Goal: Communication & Community: Share content

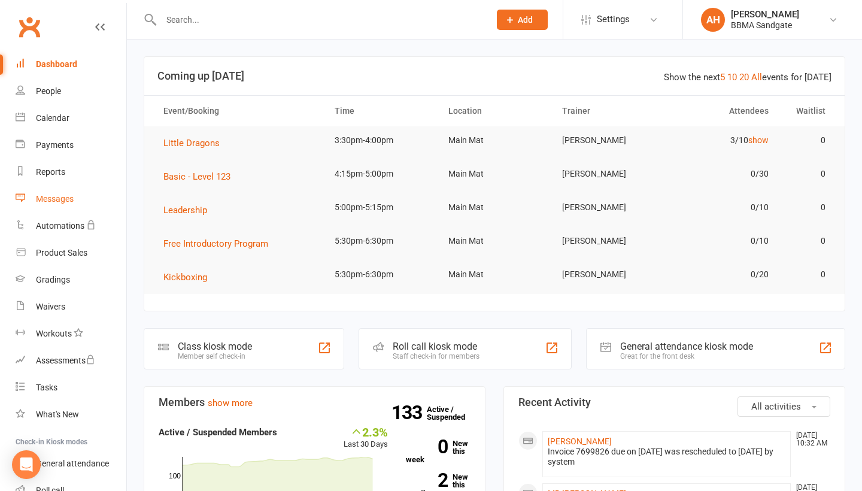
click at [77, 194] on link "Messages" at bounding box center [71, 198] width 111 height 27
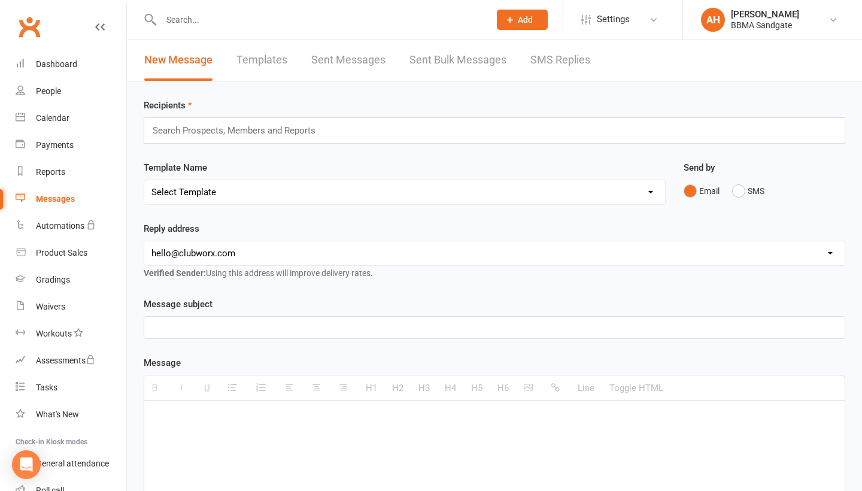
click at [566, 65] on link "SMS Replies" at bounding box center [560, 59] width 60 height 41
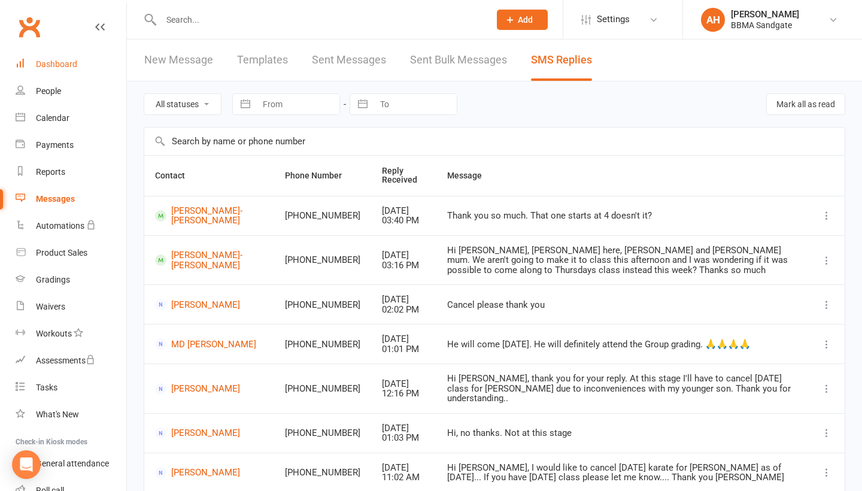
click at [110, 61] on link "Dashboard" at bounding box center [71, 64] width 111 height 27
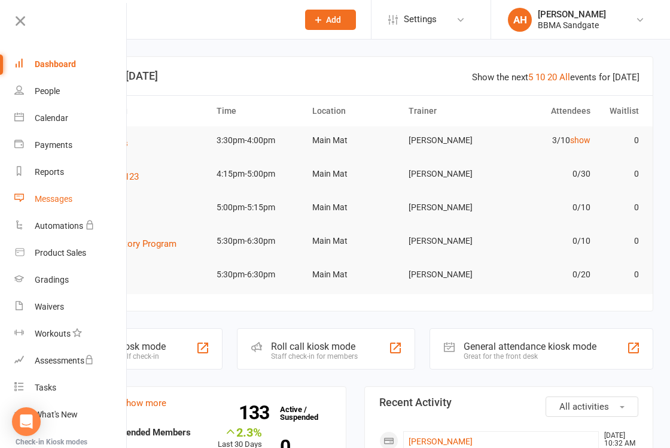
click at [50, 201] on link "Messages" at bounding box center [70, 198] width 113 height 27
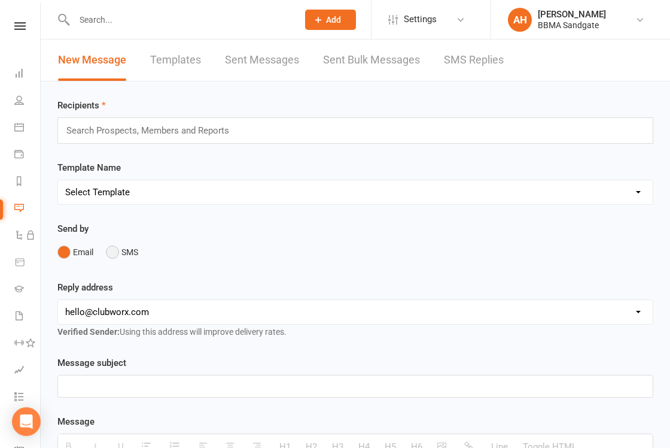
click at [112, 254] on button "SMS" at bounding box center [122, 252] width 32 height 23
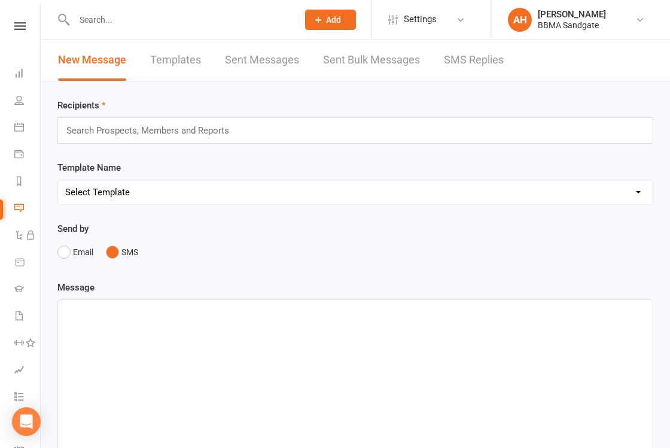
click at [124, 133] on input "text" at bounding box center [153, 131] width 176 height 16
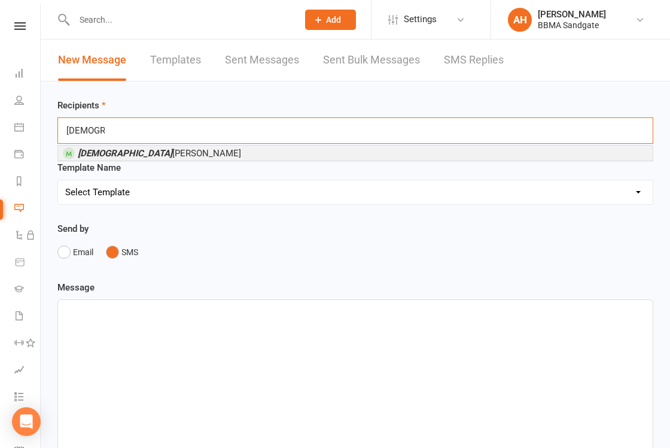
type input "[DEMOGRAPHIC_DATA]"
click at [124, 153] on span "[PERSON_NAME]" at bounding box center [159, 153] width 163 height 11
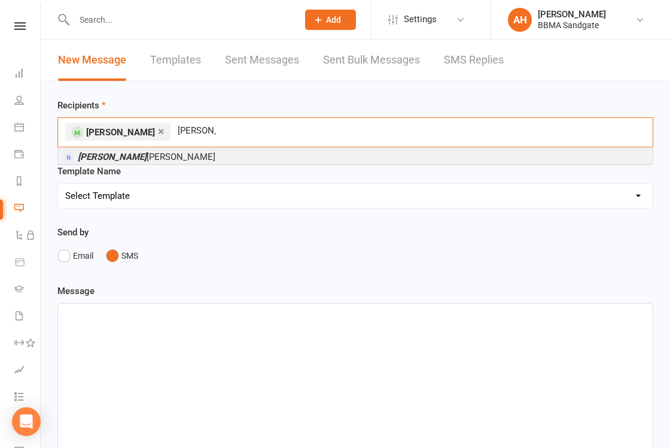
type input "[PERSON_NAME]"
drag, startPoint x: 567, startPoint y: 90, endPoint x: 124, endPoint y: 159, distance: 448.2
click at [124, 159] on span "[PERSON_NAME]" at bounding box center [147, 156] width 138 height 11
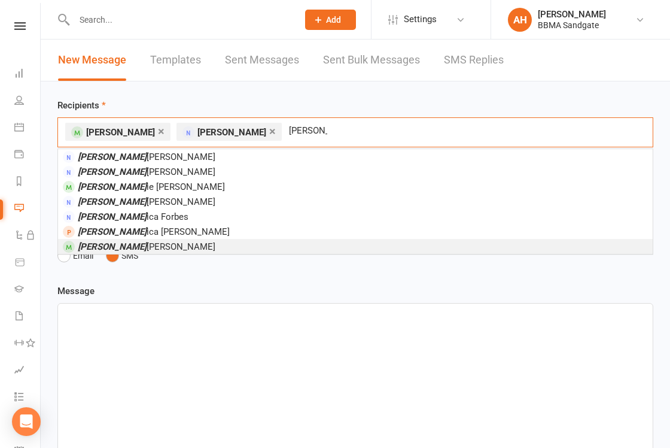
type input "[PERSON_NAME]"
click at [226, 247] on li "[PERSON_NAME] ica [PERSON_NAME]" at bounding box center [355, 246] width 595 height 15
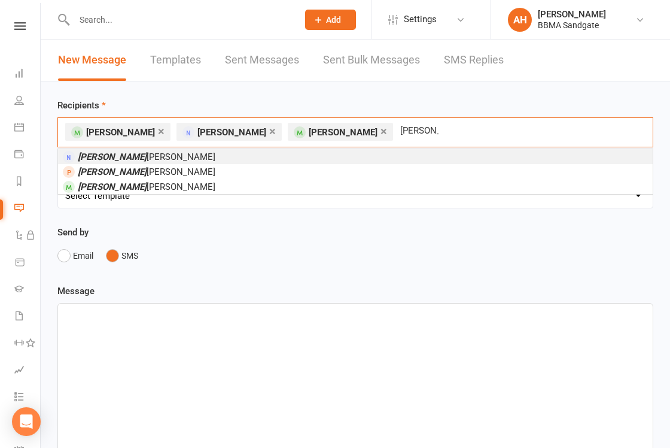
type input "[PERSON_NAME]"
drag, startPoint x: 312, startPoint y: 167, endPoint x: 292, endPoint y: 163, distance: 20.7
click at [292, 163] on li "[PERSON_NAME]" at bounding box center [355, 156] width 595 height 15
type input "[PERSON_NAME]"
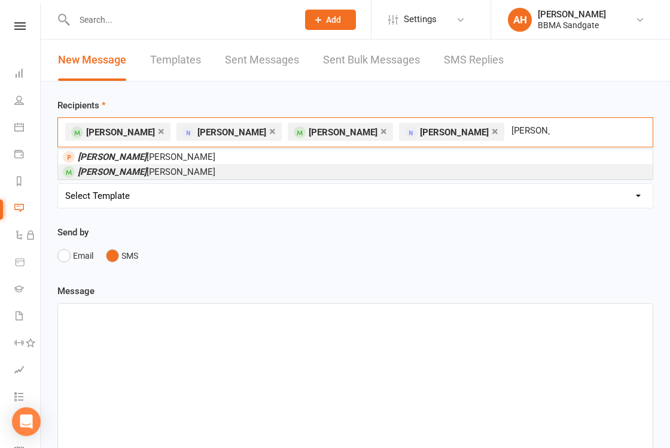
drag, startPoint x: 292, startPoint y: 163, endPoint x: 94, endPoint y: 170, distance: 198.2
click at [93, 172] on em "[PERSON_NAME]" at bounding box center [112, 171] width 69 height 11
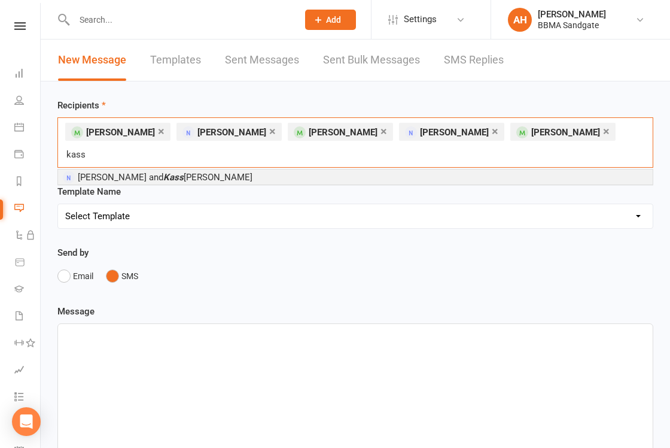
type input "kass"
click at [107, 172] on span "[PERSON_NAME] and [PERSON_NAME] [PERSON_NAME]" at bounding box center [165, 177] width 175 height 11
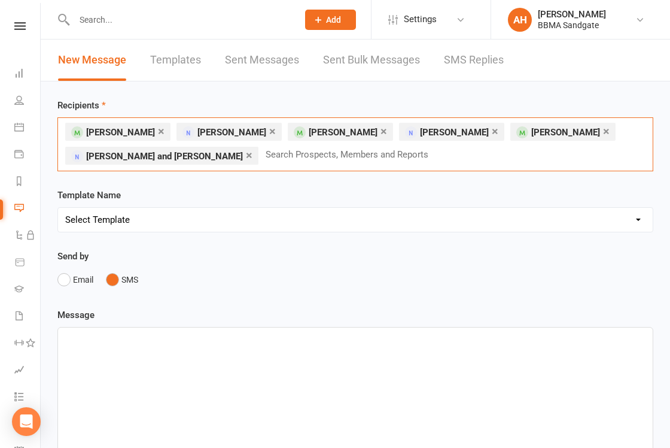
type input "c"
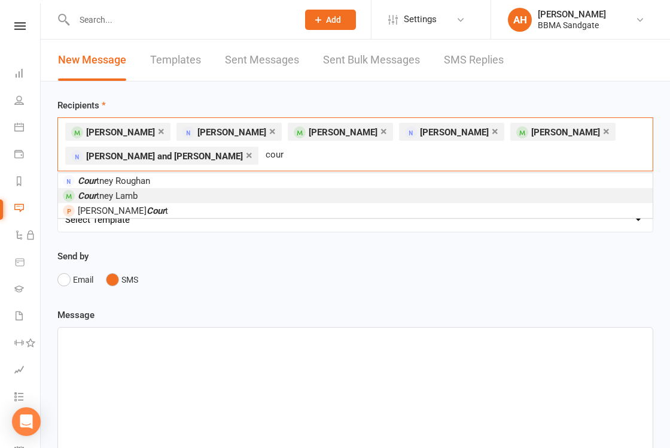
type input "cour"
click at [236, 196] on li "Cour tney Lamb" at bounding box center [355, 195] width 595 height 15
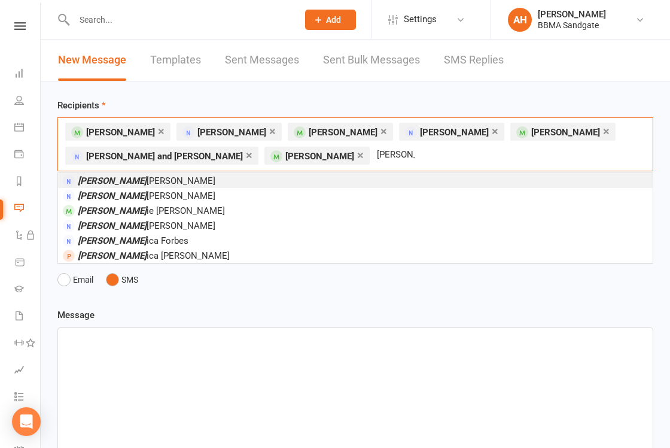
type input "[PERSON_NAME]"
click at [207, 183] on li "[PERSON_NAME]" at bounding box center [355, 180] width 595 height 15
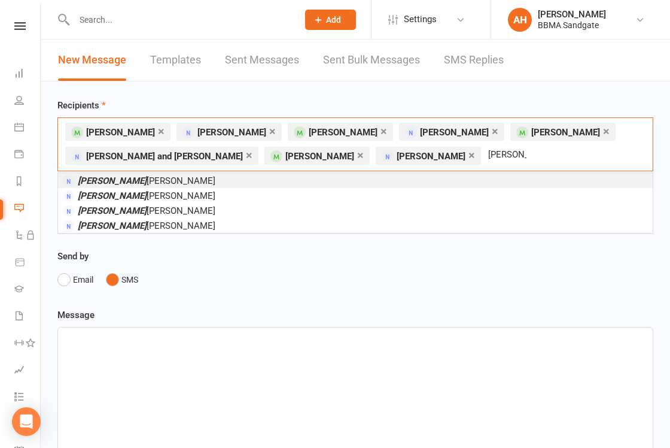
type input "[PERSON_NAME]"
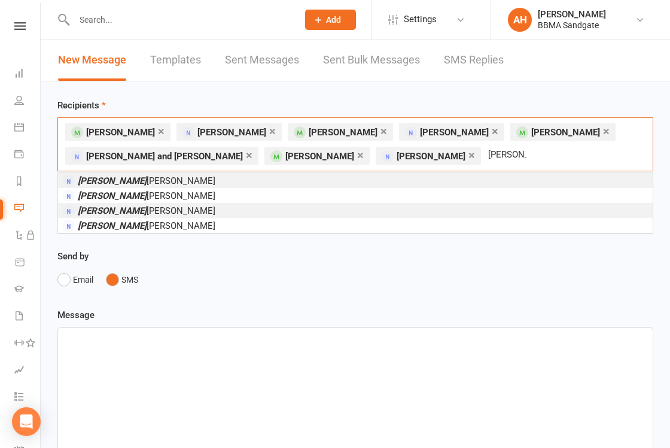
drag, startPoint x: 127, startPoint y: 4, endPoint x: 135, endPoint y: 211, distance: 207.2
click at [135, 211] on span "[PERSON_NAME]" at bounding box center [147, 210] width 138 height 11
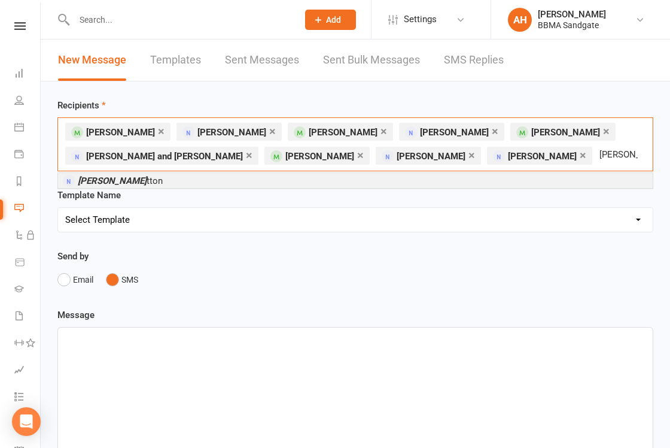
type input "[PERSON_NAME]"
click at [105, 179] on em "[PERSON_NAME]" at bounding box center [112, 180] width 69 height 11
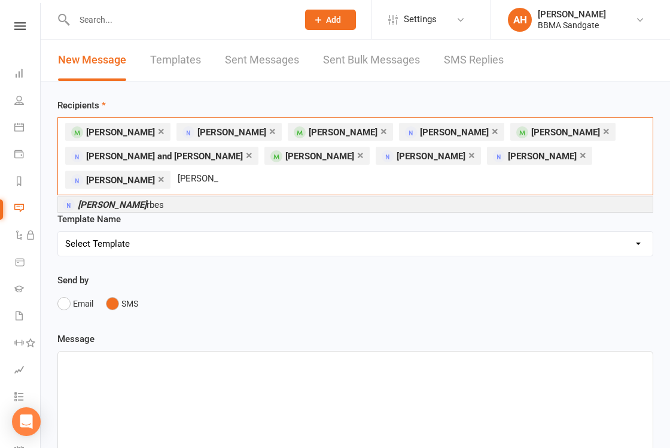
type input "[PERSON_NAME]"
click at [124, 199] on span "[PERSON_NAME] rbes" at bounding box center [121, 204] width 86 height 11
type input "see"
drag, startPoint x: 163, startPoint y: 200, endPoint x: 122, endPoint y: 210, distance: 41.9
click at [122, 210] on span "[PERSON_NAME] ny" at bounding box center [127, 204] width 99 height 11
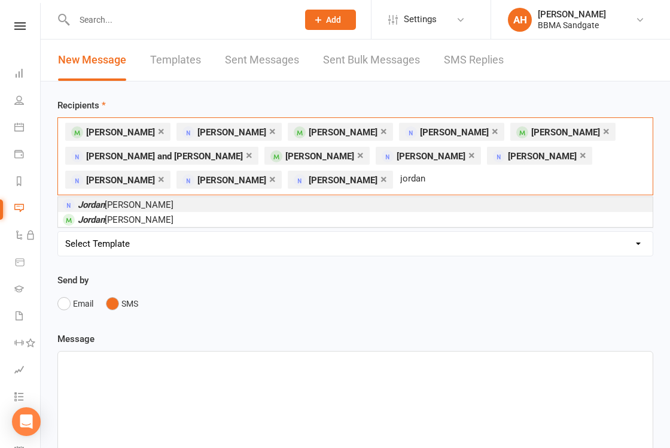
type input "Jordan"
drag, startPoint x: 166, startPoint y: 5, endPoint x: 181, endPoint y: 203, distance: 198.6
click at [181, 203] on li "[PERSON_NAME]" at bounding box center [355, 204] width 595 height 15
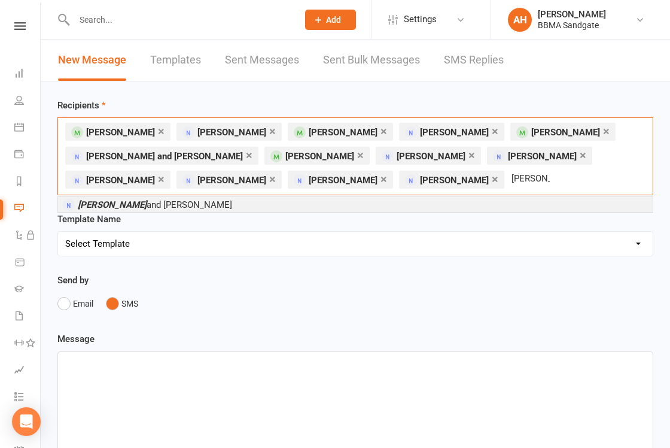
type input "[PERSON_NAME]"
click at [149, 203] on span "[PERSON_NAME] and [PERSON_NAME]" at bounding box center [155, 204] width 154 height 11
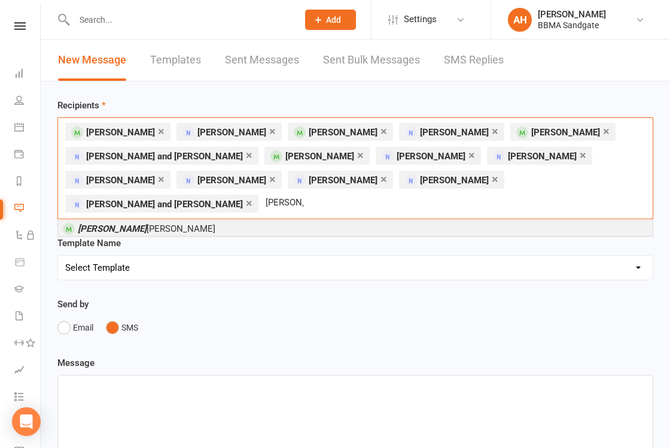
type input "[PERSON_NAME]"
click at [303, 221] on li "[PERSON_NAME]" at bounding box center [355, 228] width 595 height 15
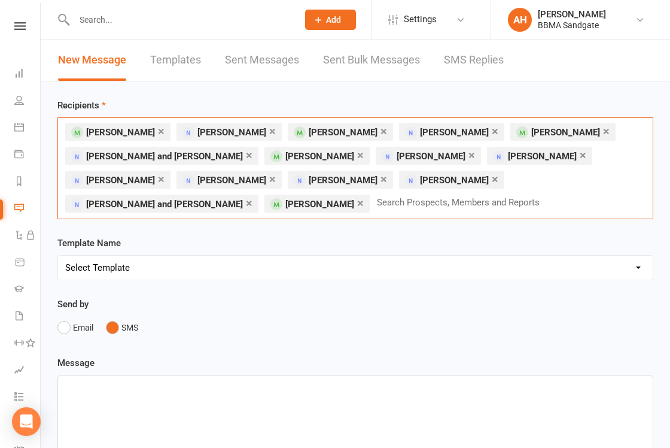
type input "c"
type input "s"
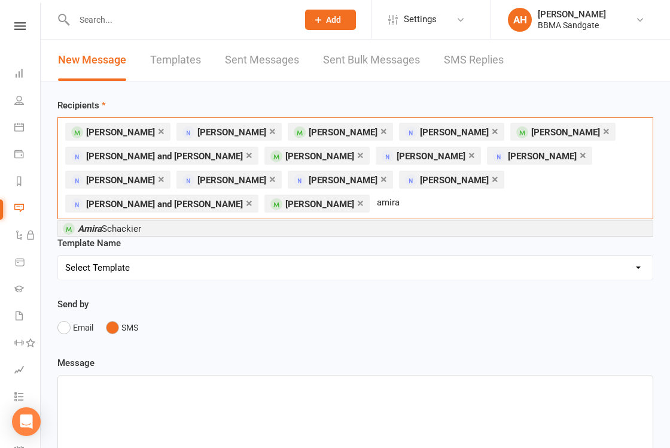
type input "Amira"
drag, startPoint x: 330, startPoint y: 200, endPoint x: 293, endPoint y: 208, distance: 37.8
click at [293, 221] on li "[PERSON_NAME]" at bounding box center [355, 228] width 595 height 15
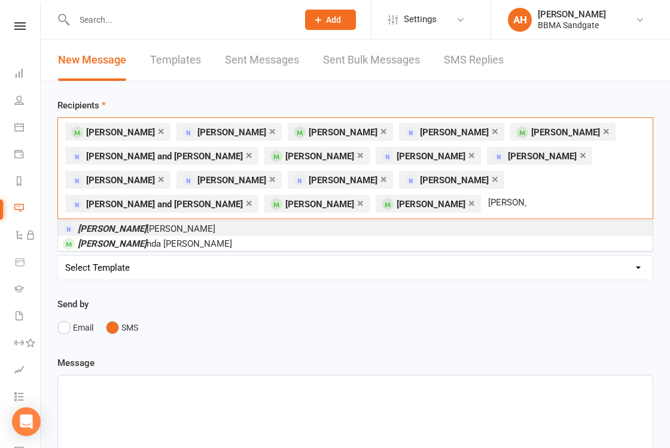
type input "jack"
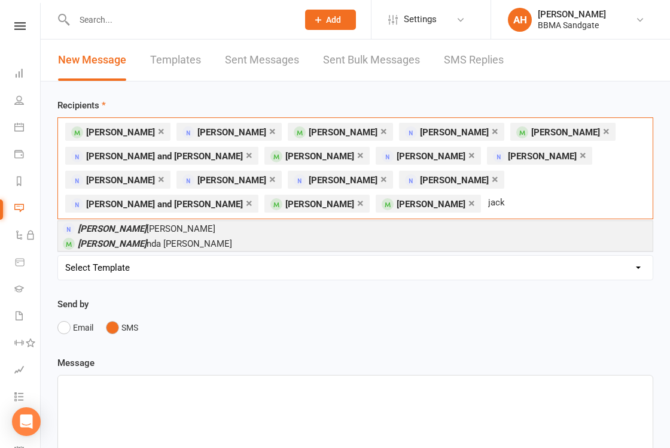
drag, startPoint x: 199, startPoint y: 4, endPoint x: 130, endPoint y: 244, distance: 249.6
click at [130, 244] on span "[PERSON_NAME] nda [PERSON_NAME]" at bounding box center [155, 243] width 154 height 11
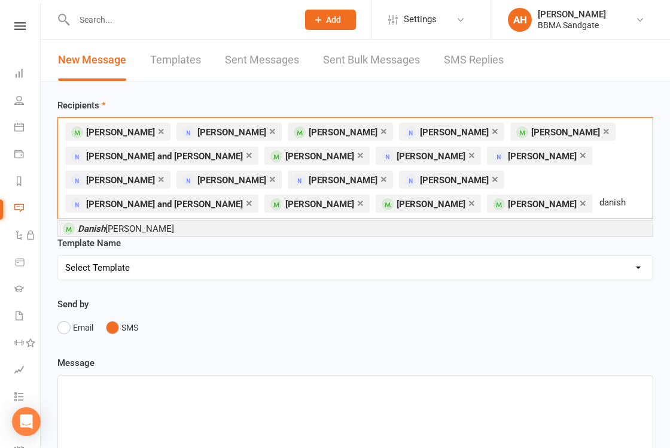
type input "danish"
click at [207, 231] on li "Danish [PERSON_NAME]" at bounding box center [355, 228] width 595 height 15
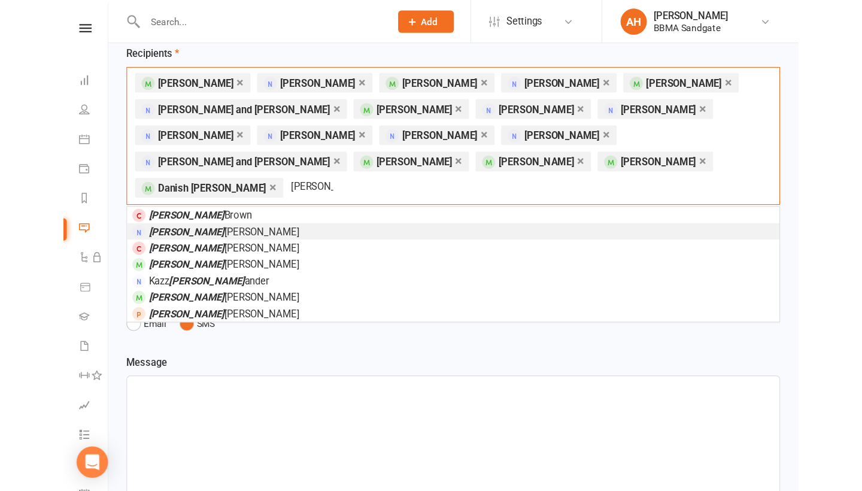
scroll to position [59, 0]
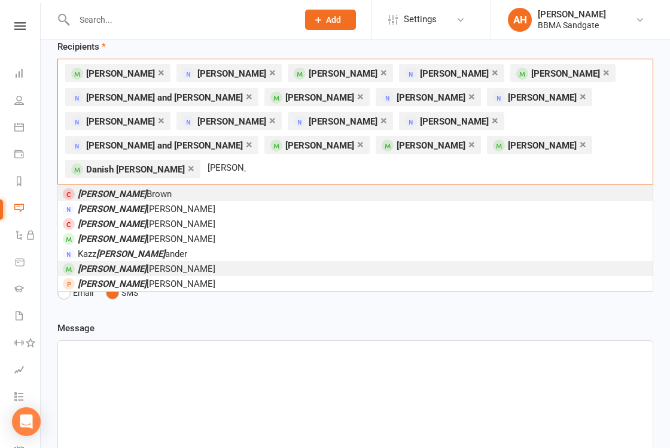
type input "[PERSON_NAME]"
click at [156, 261] on li "[PERSON_NAME] [PERSON_NAME]" at bounding box center [355, 268] width 595 height 15
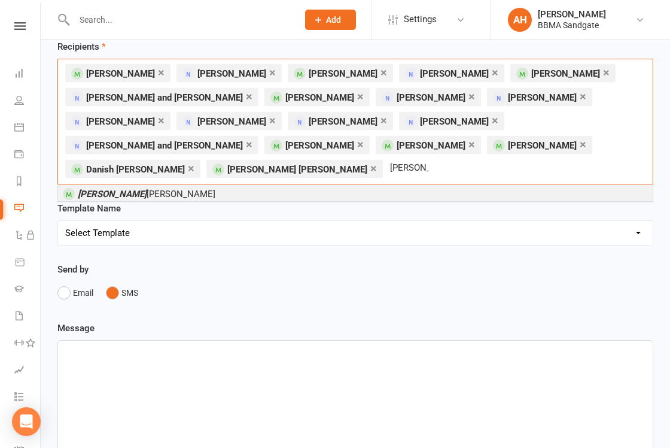
type input "[PERSON_NAME]"
drag, startPoint x: 145, startPoint y: 5, endPoint x: 100, endPoint y: 166, distance: 167.8
click at [100, 188] on span "[PERSON_NAME]" at bounding box center [147, 193] width 138 height 11
type input "[PERSON_NAME]"
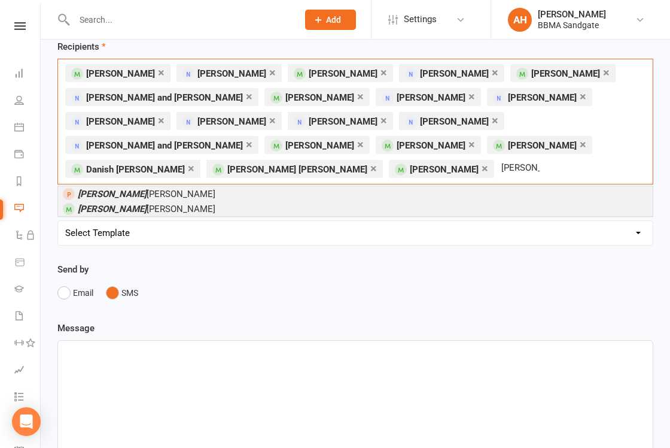
drag, startPoint x: 190, startPoint y: 123, endPoint x: 121, endPoint y: 210, distance: 111.1
click at [121, 210] on span "[PERSON_NAME]" at bounding box center [147, 208] width 138 height 11
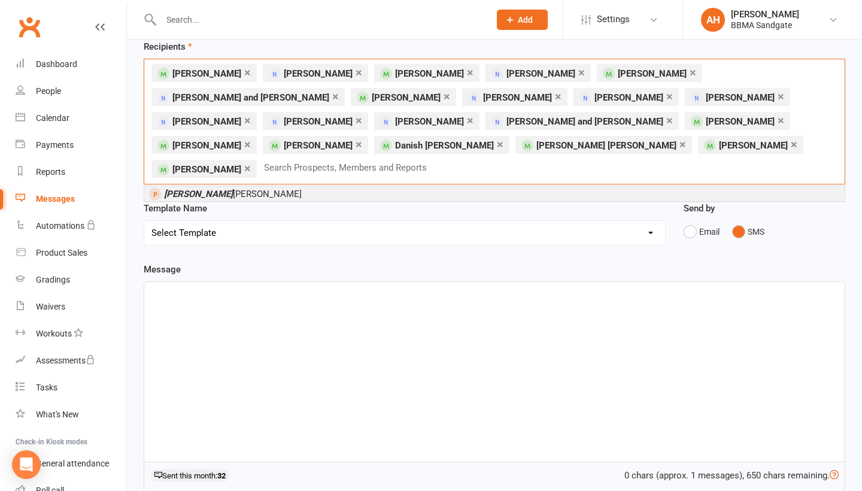
scroll to position [110, 0]
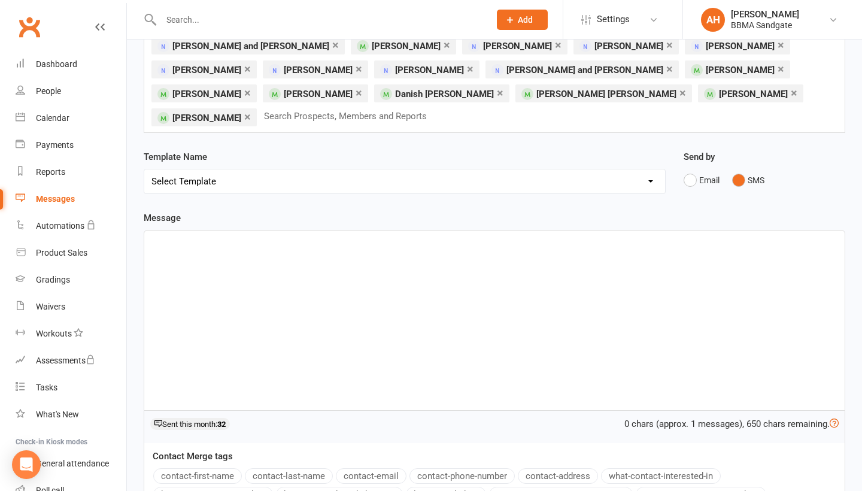
click at [281, 278] on div at bounding box center [494, 319] width 700 height 179
click at [273, 236] on p "Hello team, Reminder for LittleDragons" at bounding box center [494, 243] width 686 height 14
drag, startPoint x: 321, startPoint y: 224, endPoint x: 274, endPoint y: 223, distance: 47.3
click at [274, 236] on p "Hello team, Reminder for Little tournament Dragons" at bounding box center [494, 243] width 686 height 14
click at [355, 236] on p "Hello team, Reminder for Little Dragons" at bounding box center [494, 243] width 686 height 14
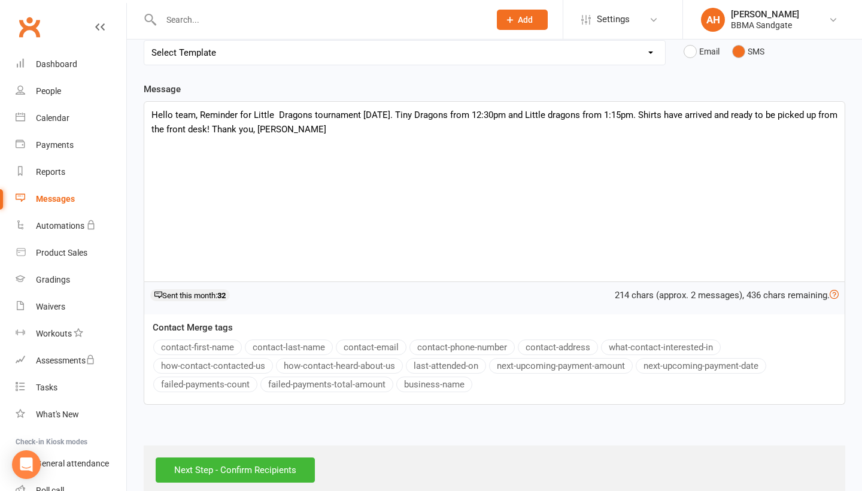
scroll to position [238, 0]
click at [267, 458] on input "Next Step - Confirm Recipients" at bounding box center [235, 470] width 159 height 25
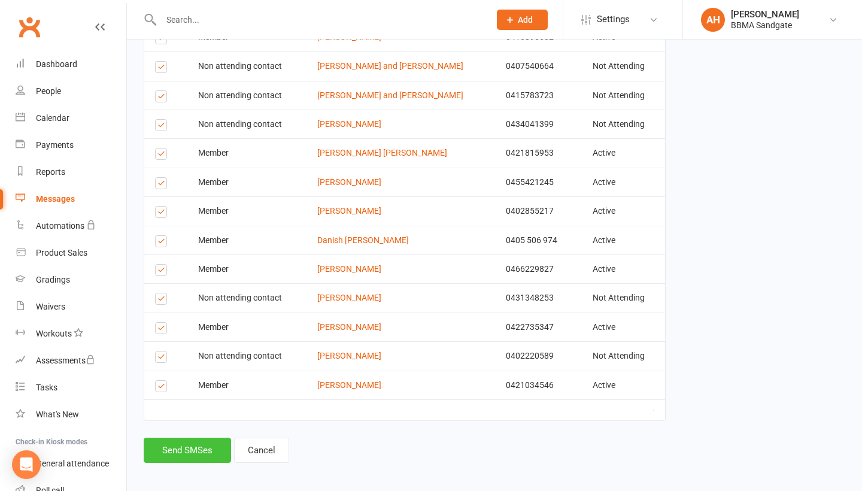
click at [216, 440] on button "Send SMSes" at bounding box center [187, 449] width 87 height 25
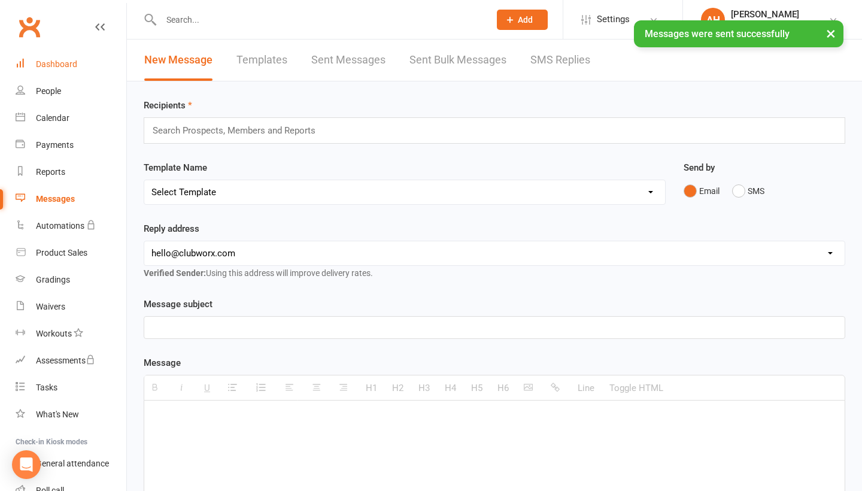
click at [83, 65] on link "Dashboard" at bounding box center [71, 64] width 111 height 27
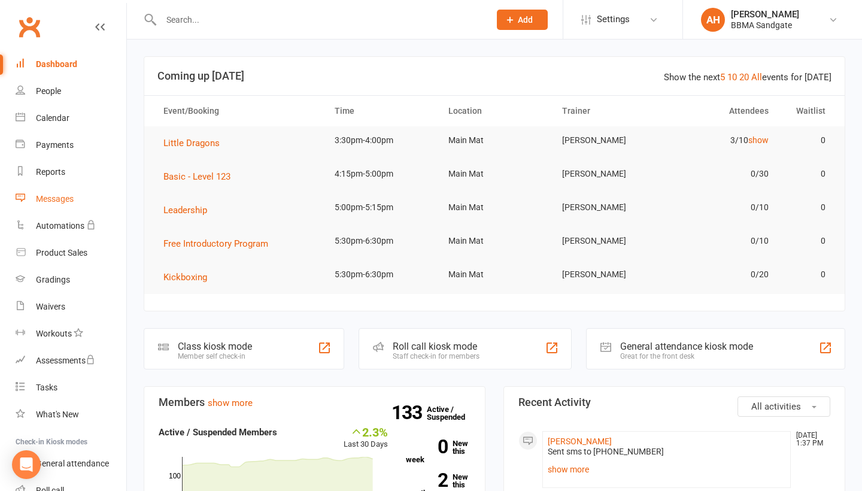
click at [72, 199] on div "Messages" at bounding box center [55, 199] width 38 height 10
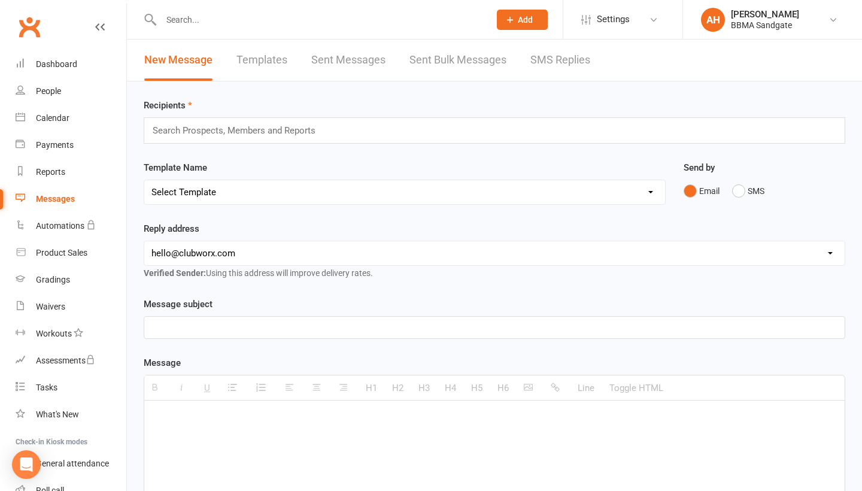
click at [551, 63] on link "SMS Replies" at bounding box center [560, 59] width 60 height 41
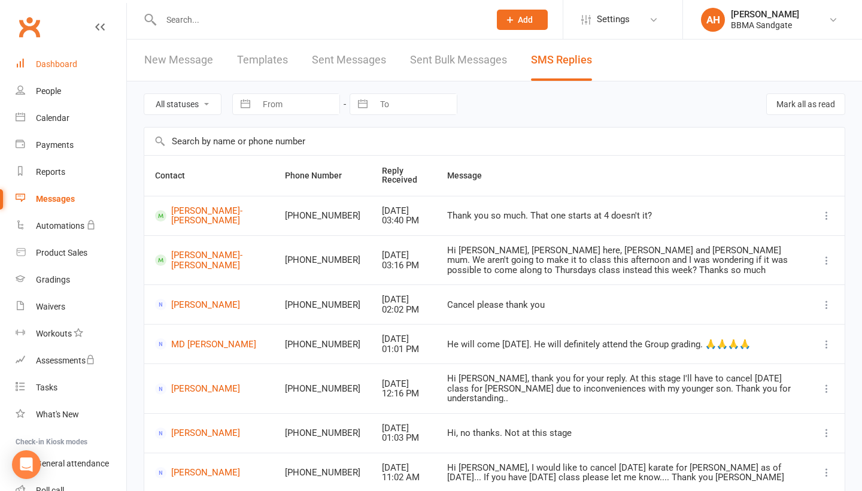
click at [87, 67] on link "Dashboard" at bounding box center [71, 64] width 111 height 27
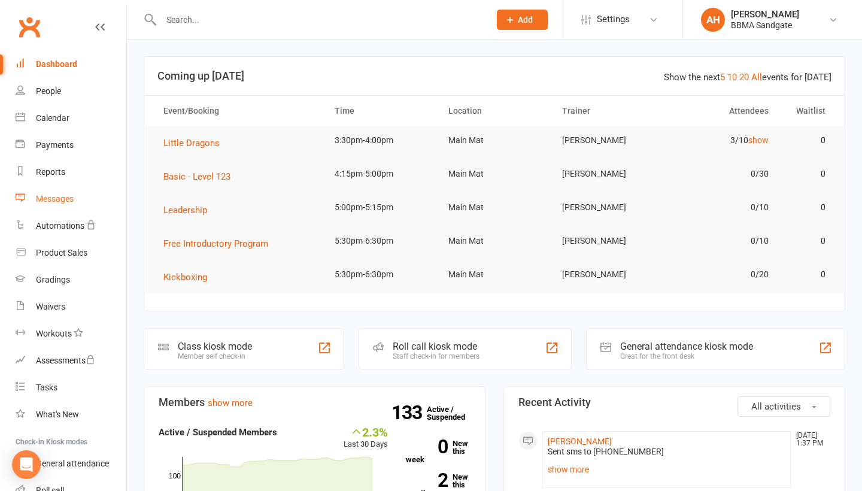
click at [65, 202] on div "Messages" at bounding box center [55, 199] width 38 height 10
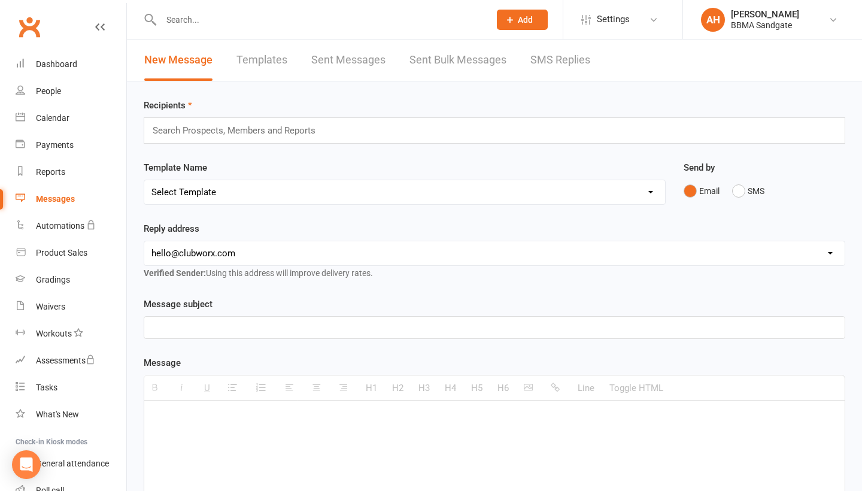
click at [570, 60] on link "SMS Replies" at bounding box center [560, 59] width 60 height 41
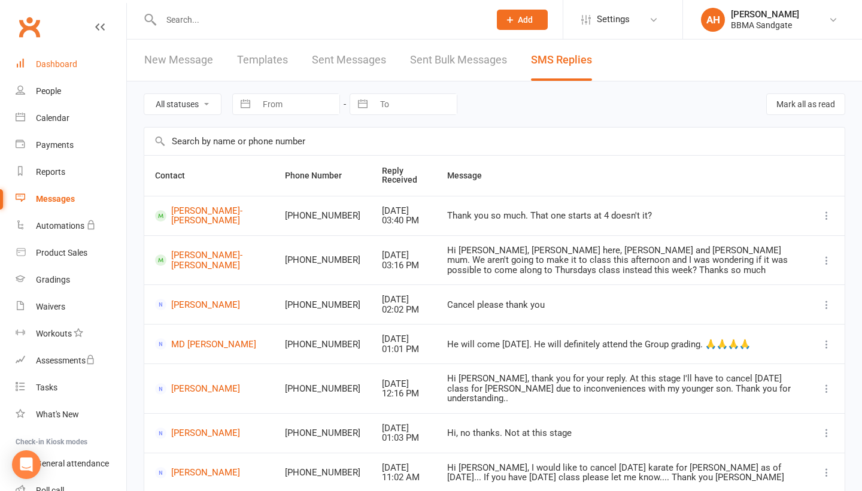
click at [86, 66] on link "Dashboard" at bounding box center [71, 64] width 111 height 27
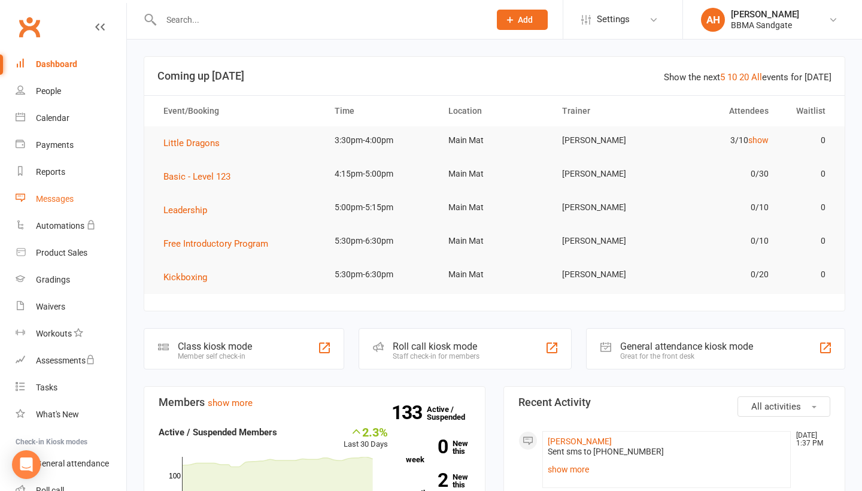
click at [72, 203] on div "Messages" at bounding box center [55, 199] width 38 height 10
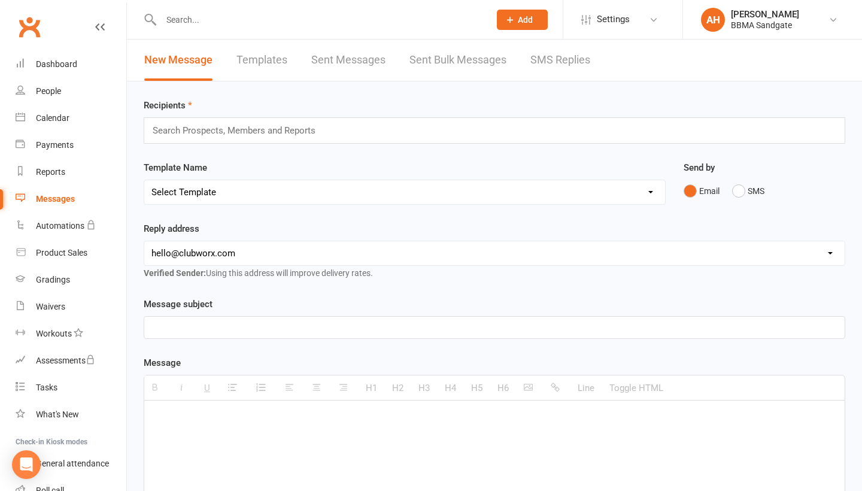
click at [587, 67] on link "SMS Replies" at bounding box center [560, 59] width 60 height 41
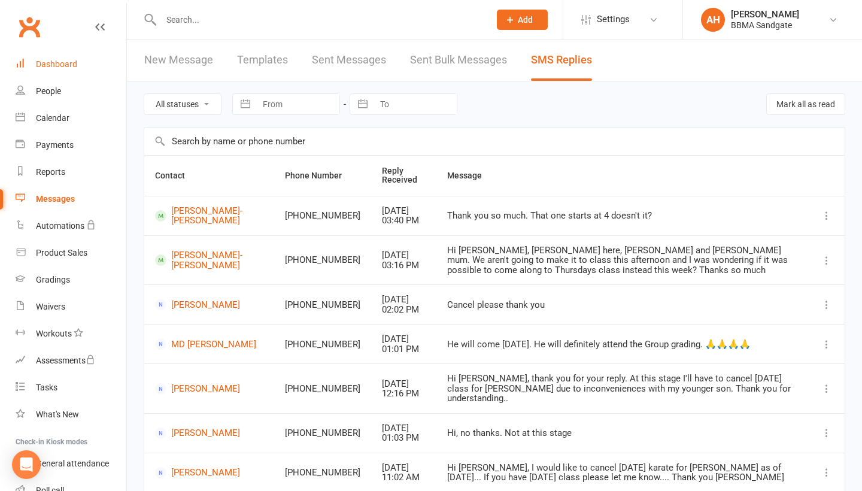
click at [90, 63] on link "Dashboard" at bounding box center [71, 64] width 111 height 27
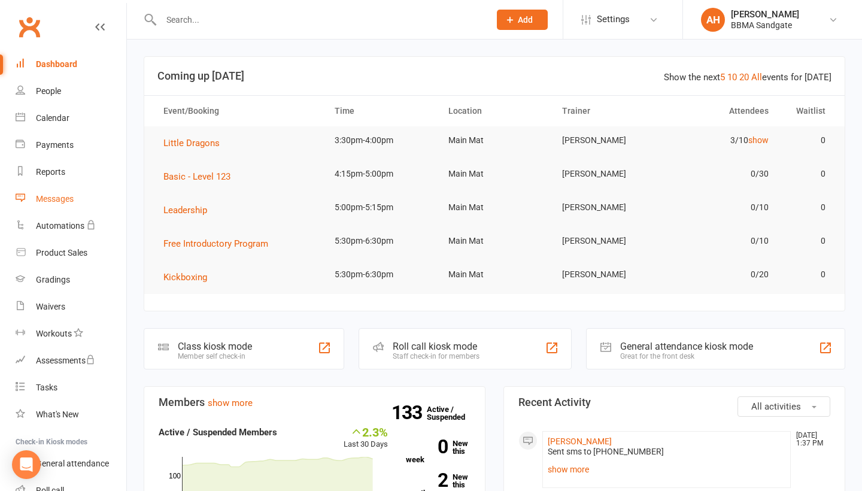
click at [55, 199] on div "Messages" at bounding box center [55, 199] width 38 height 10
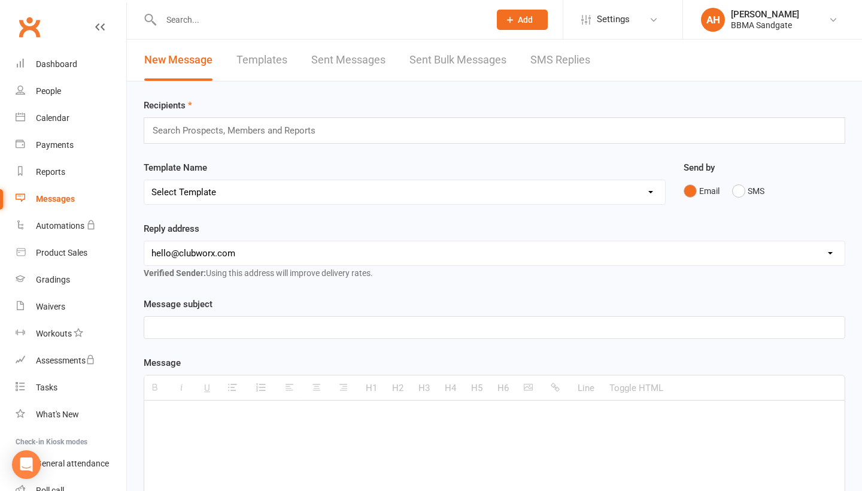
click at [545, 70] on link "SMS Replies" at bounding box center [560, 59] width 60 height 41
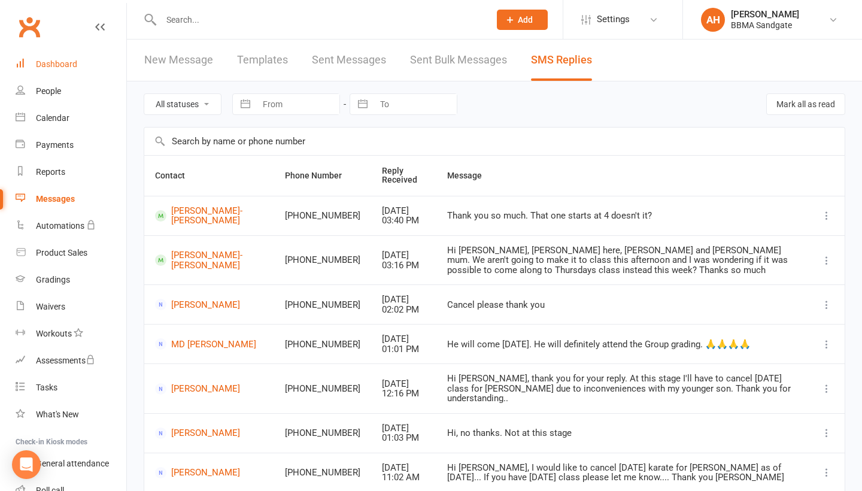
click at [57, 54] on link "Dashboard" at bounding box center [71, 64] width 111 height 27
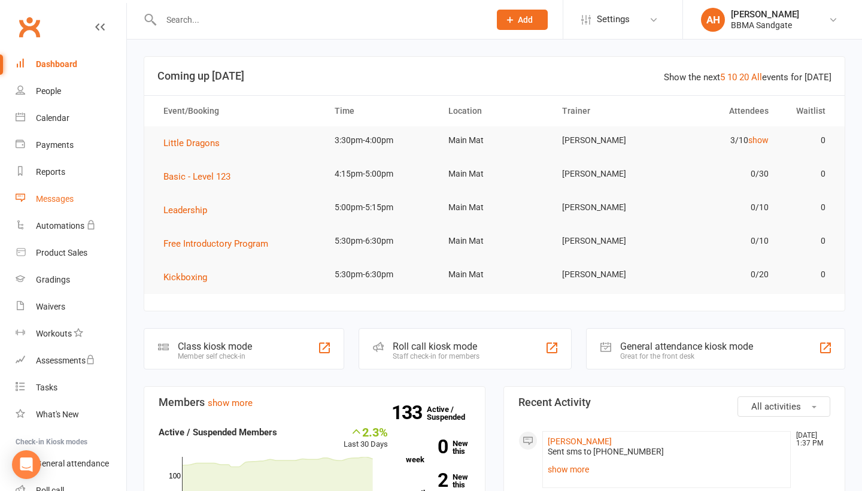
click at [86, 197] on link "Messages" at bounding box center [71, 198] width 111 height 27
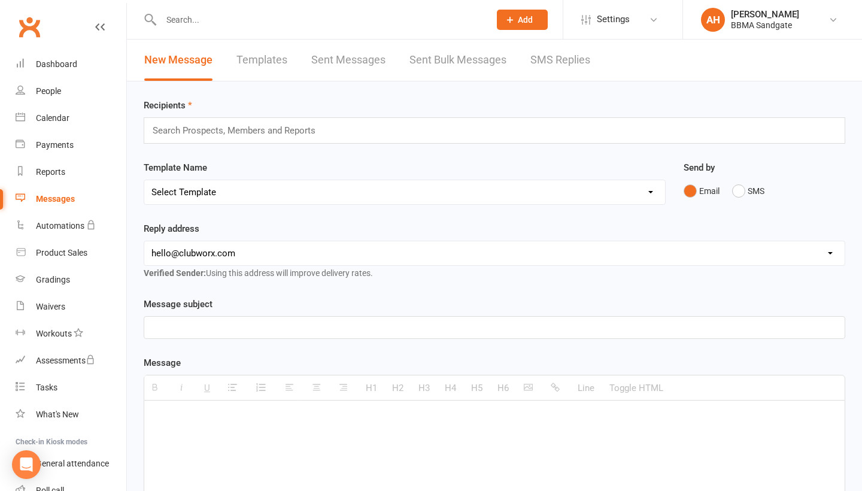
click at [567, 60] on link "SMS Replies" at bounding box center [560, 59] width 60 height 41
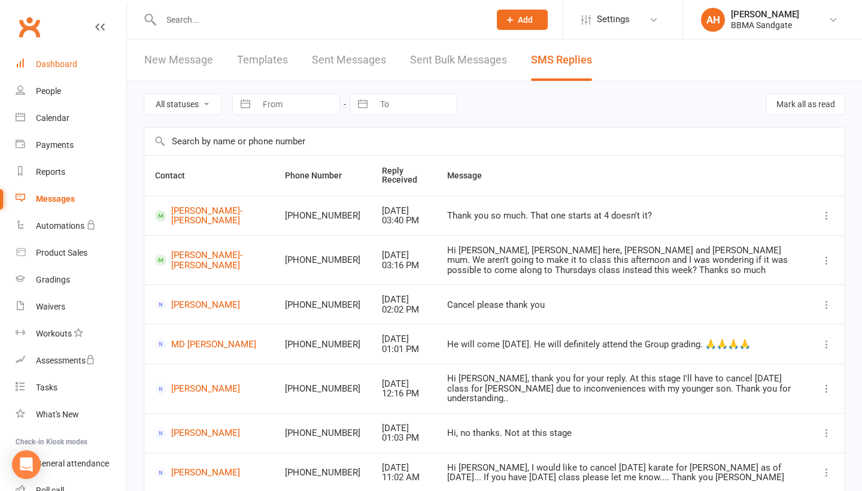
click at [90, 66] on link "Dashboard" at bounding box center [71, 64] width 111 height 27
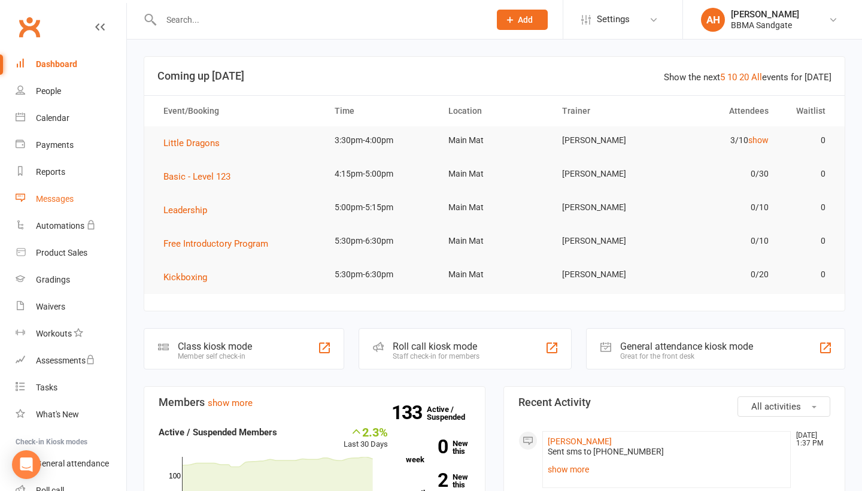
click at [99, 208] on link "Messages" at bounding box center [71, 198] width 111 height 27
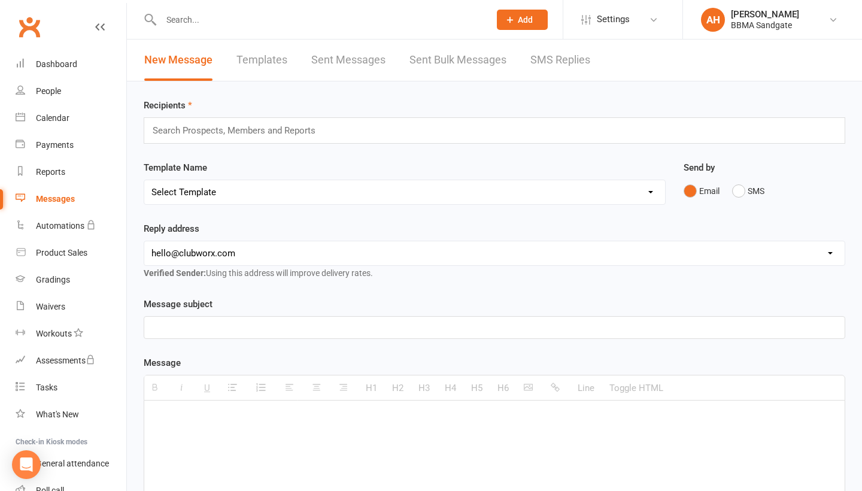
click at [573, 68] on link "SMS Replies" at bounding box center [560, 59] width 60 height 41
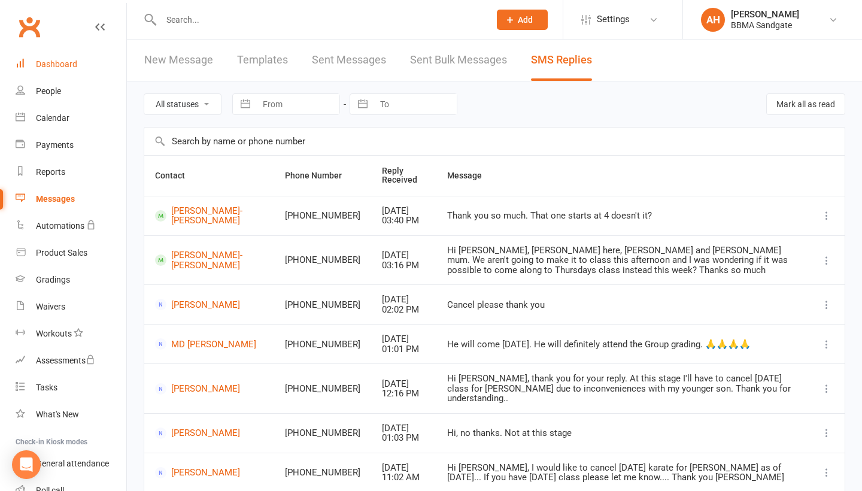
click at [101, 71] on link "Dashboard" at bounding box center [71, 64] width 111 height 27
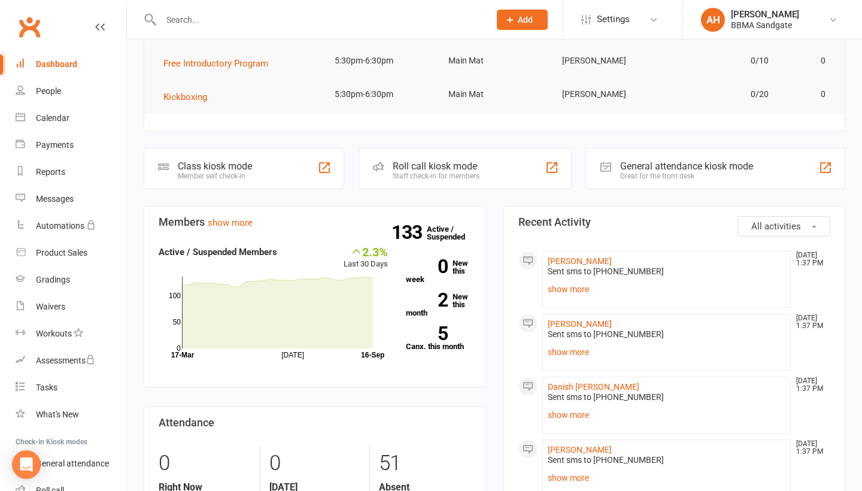
scroll to position [203, 0]
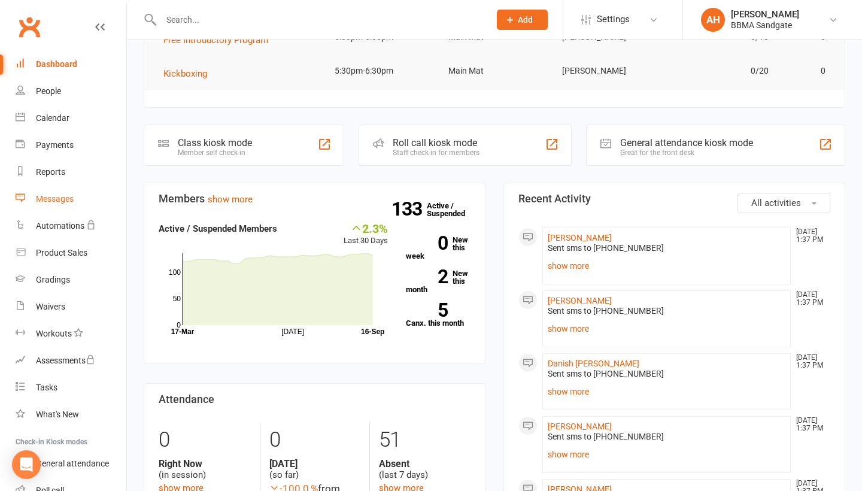
click at [85, 195] on link "Messages" at bounding box center [71, 198] width 111 height 27
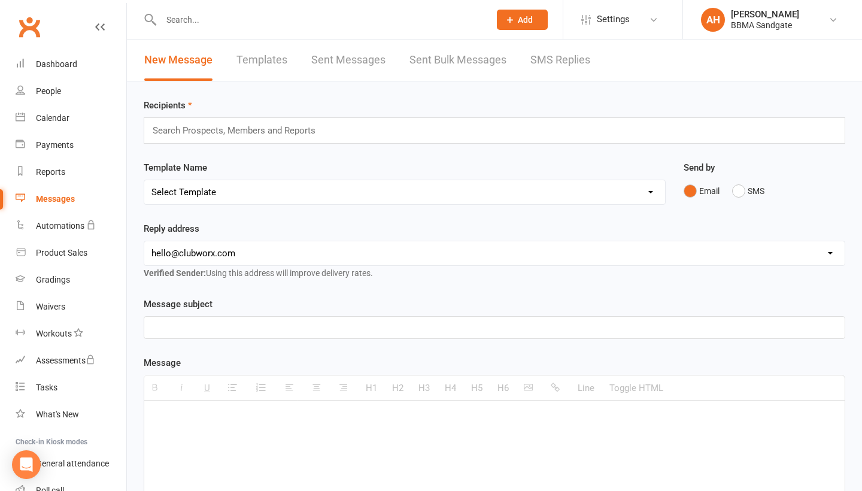
click at [545, 63] on link "SMS Replies" at bounding box center [560, 59] width 60 height 41
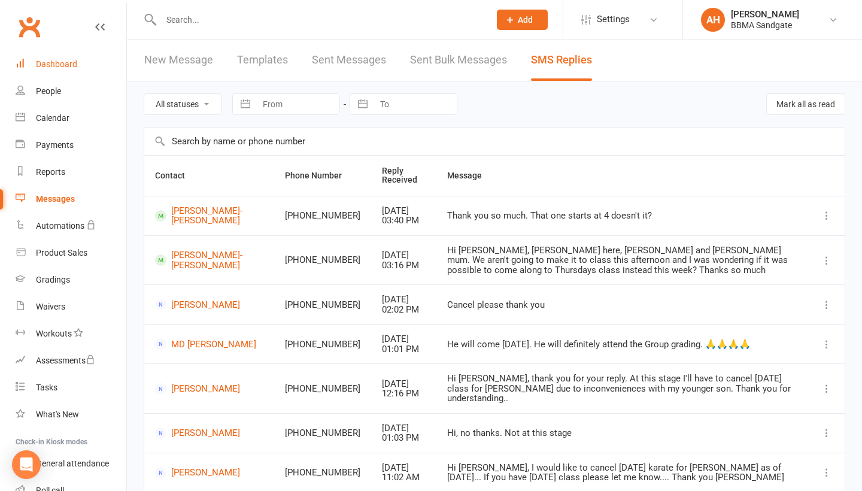
click at [72, 71] on link "Dashboard" at bounding box center [71, 64] width 111 height 27
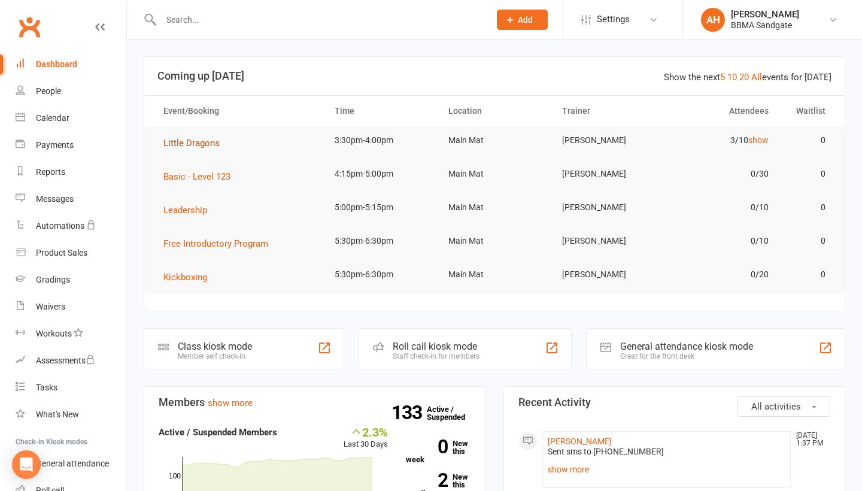
click at [194, 143] on span "Little Dragons" at bounding box center [191, 143] width 56 height 11
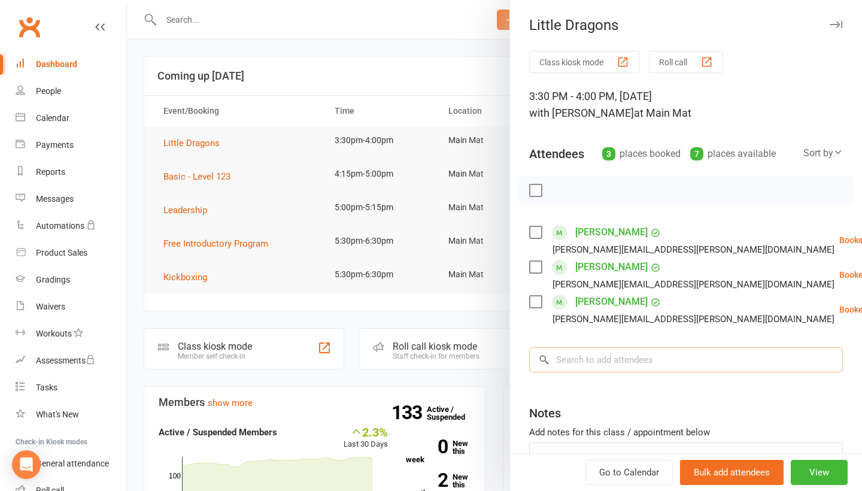
click at [616, 364] on input "search" at bounding box center [686, 359] width 314 height 25
click at [564, 362] on input ";ind" at bounding box center [686, 359] width 314 height 25
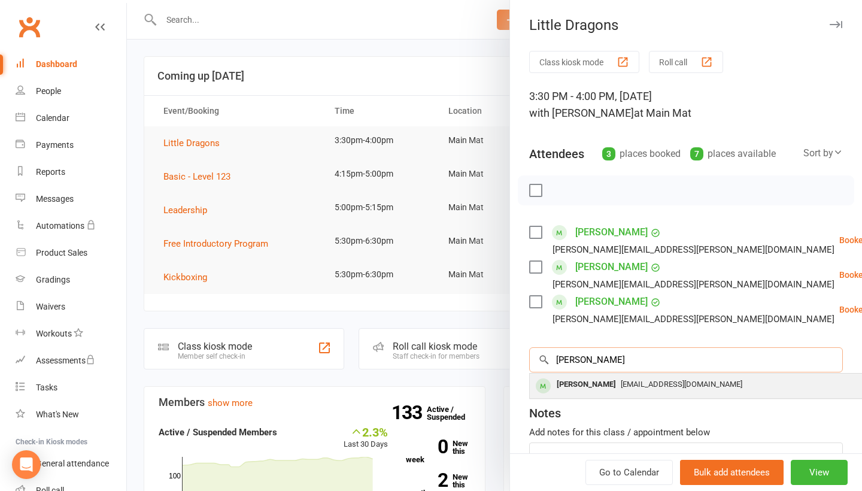
type input "[PERSON_NAME]"
click at [589, 387] on div "[PERSON_NAME]" at bounding box center [586, 384] width 69 height 17
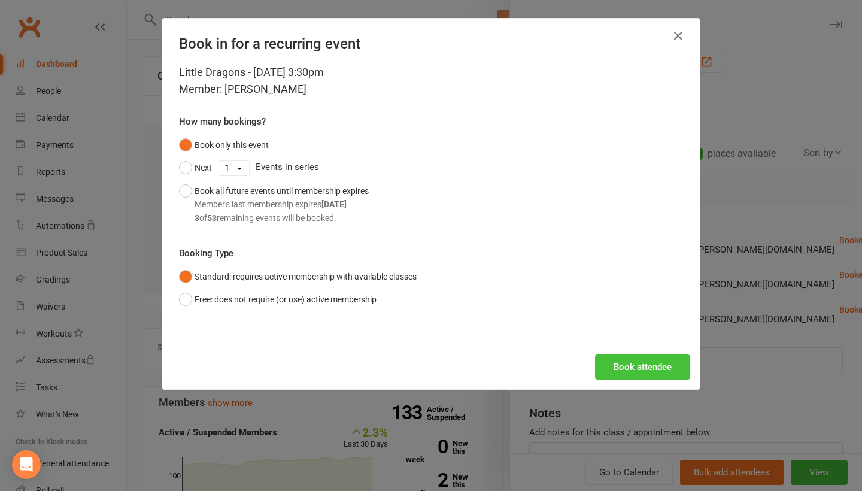
click at [632, 369] on button "Book attendee" at bounding box center [642, 366] width 95 height 25
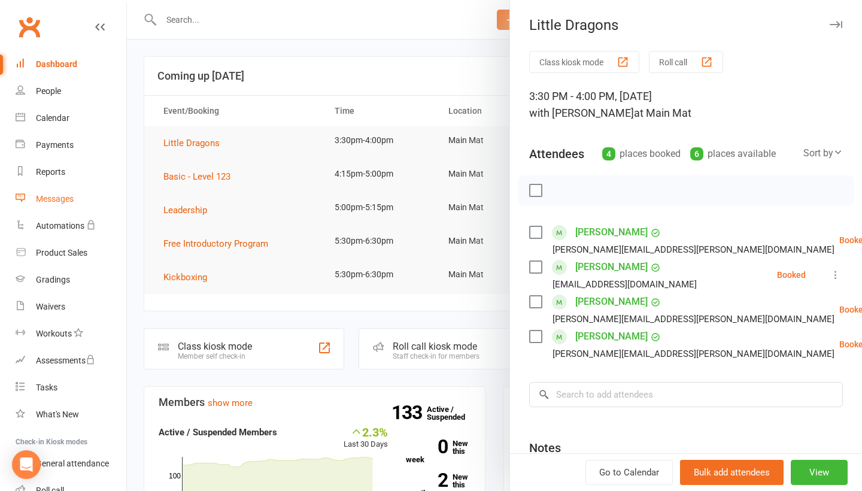
click at [110, 193] on link "Messages" at bounding box center [71, 198] width 111 height 27
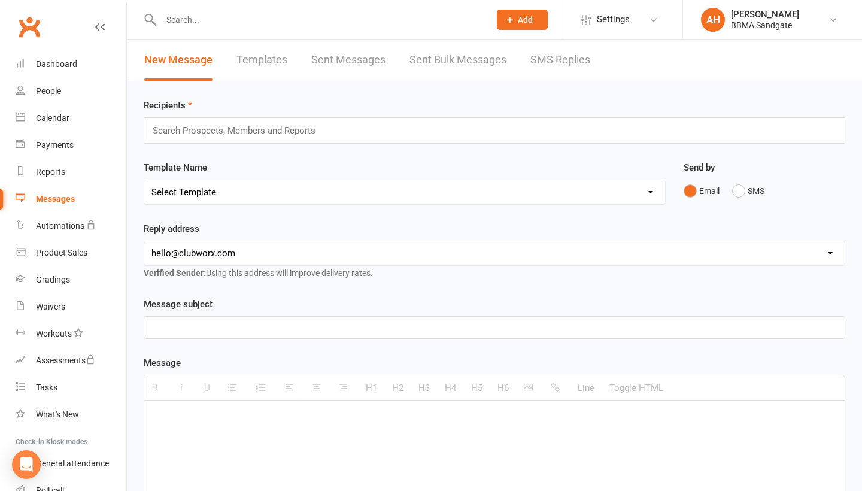
click at [588, 62] on link "SMS Replies" at bounding box center [560, 59] width 60 height 41
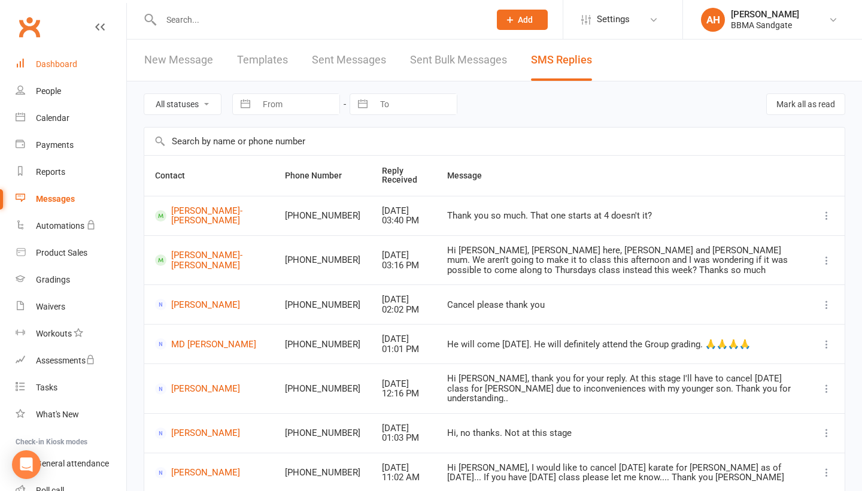
click at [66, 59] on div "Dashboard" at bounding box center [56, 64] width 41 height 10
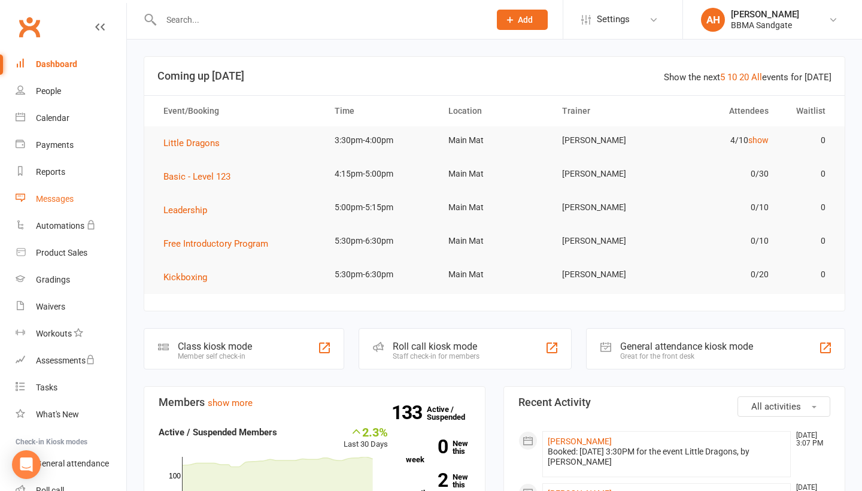
click at [89, 190] on link "Messages" at bounding box center [71, 198] width 111 height 27
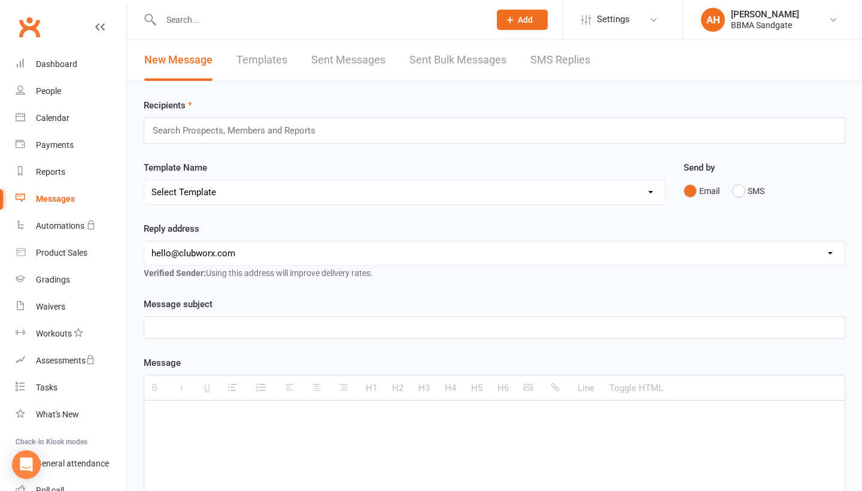
click at [582, 66] on link "SMS Replies" at bounding box center [560, 59] width 60 height 41
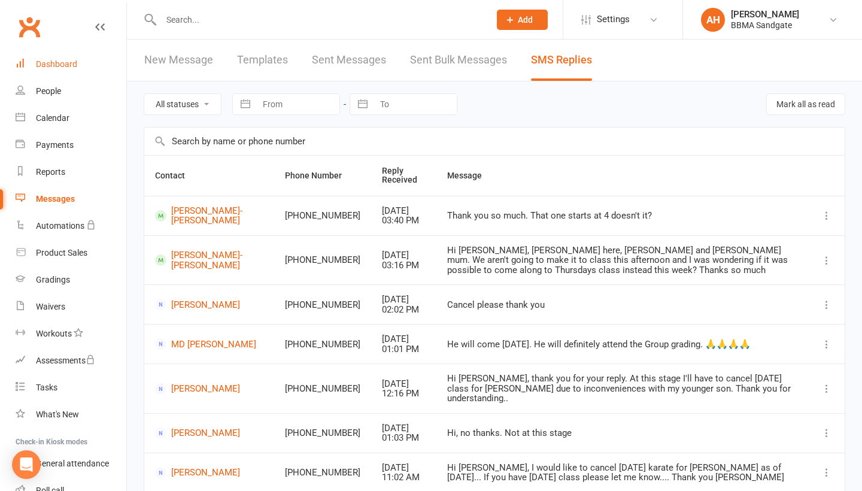
click at [61, 65] on div "Dashboard" at bounding box center [56, 64] width 41 height 10
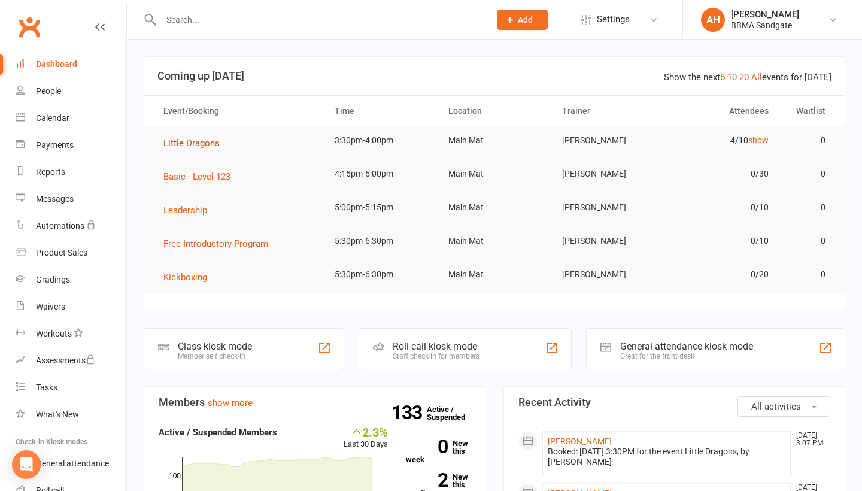
click at [202, 146] on span "Little Dragons" at bounding box center [191, 143] width 56 height 11
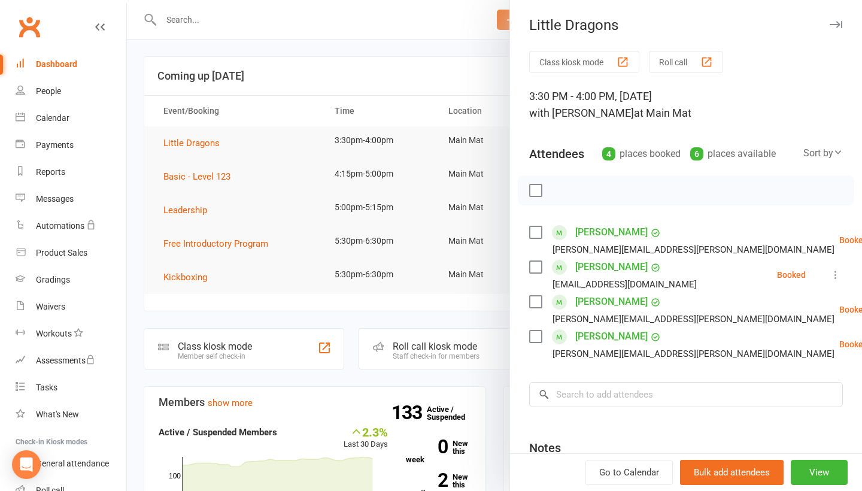
click at [838, 235] on li "[PERSON_NAME] Hatton [EMAIL_ADDRESS][PERSON_NAME][DOMAIN_NAME] Booked More info…" at bounding box center [686, 240] width 314 height 35
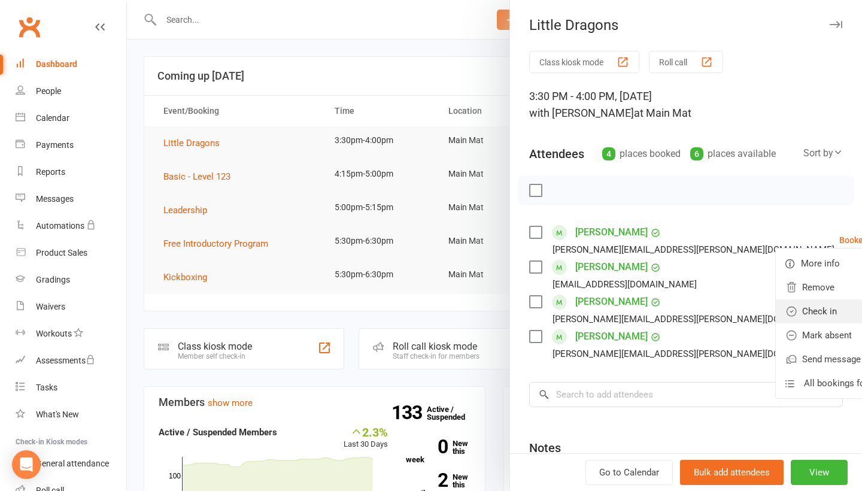
click at [797, 309] on link "Check in" at bounding box center [839, 311] width 129 height 24
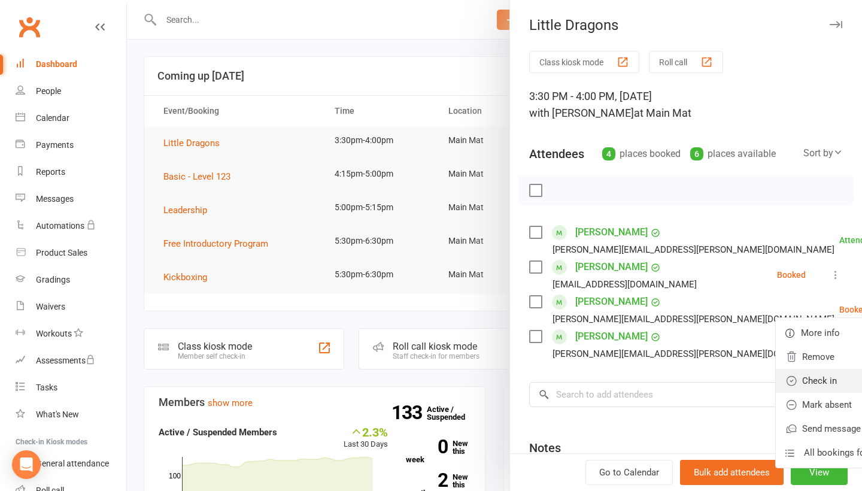
click at [801, 372] on link "Check in" at bounding box center [839, 381] width 129 height 24
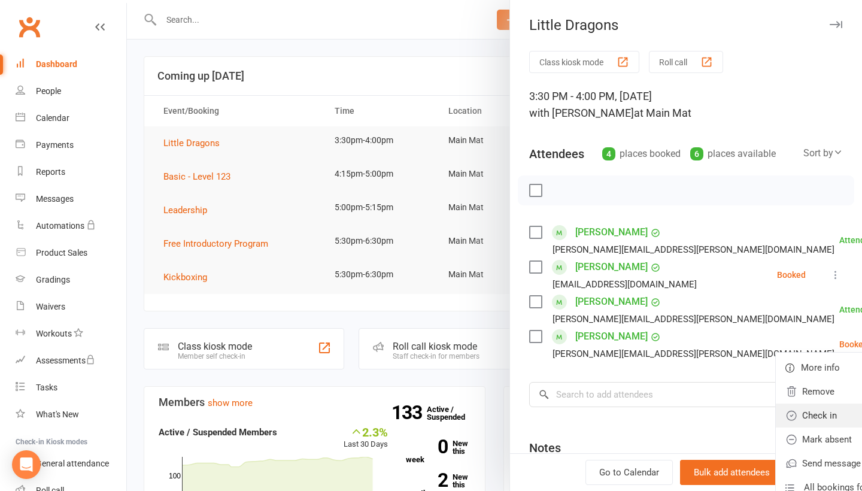
click at [784, 421] on link "Check in" at bounding box center [839, 415] width 129 height 24
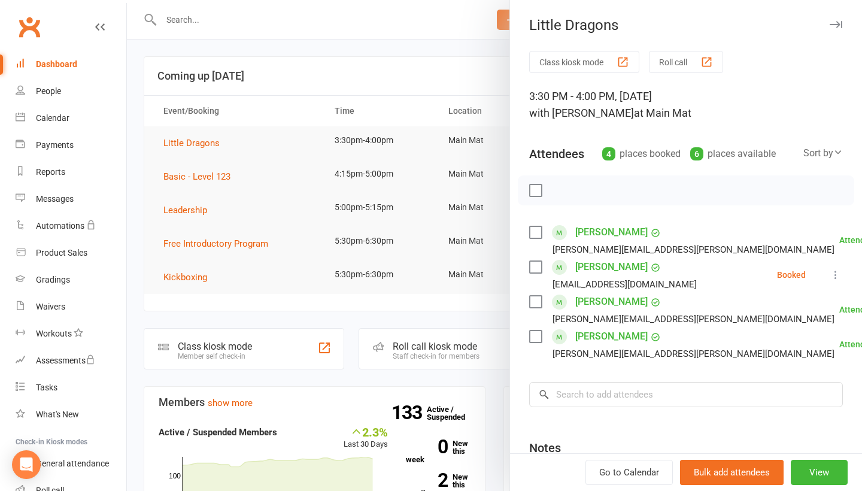
click at [833, 277] on icon at bounding box center [835, 275] width 12 height 12
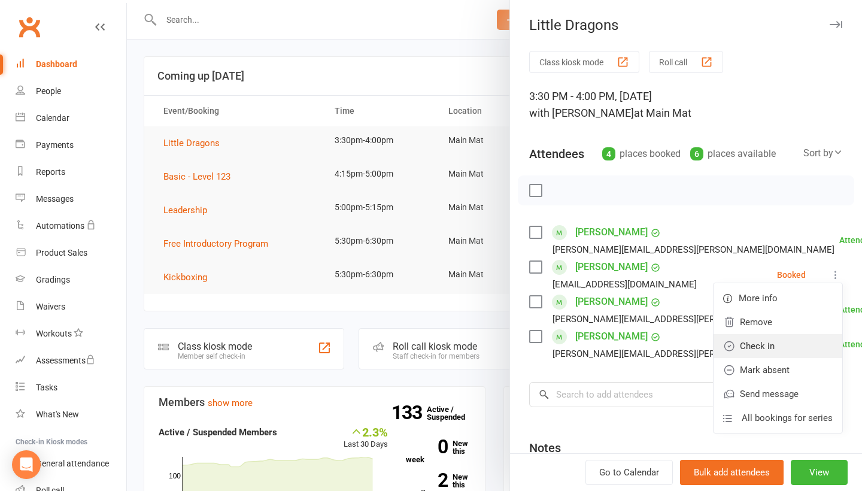
click at [790, 342] on link "Check in" at bounding box center [777, 346] width 129 height 24
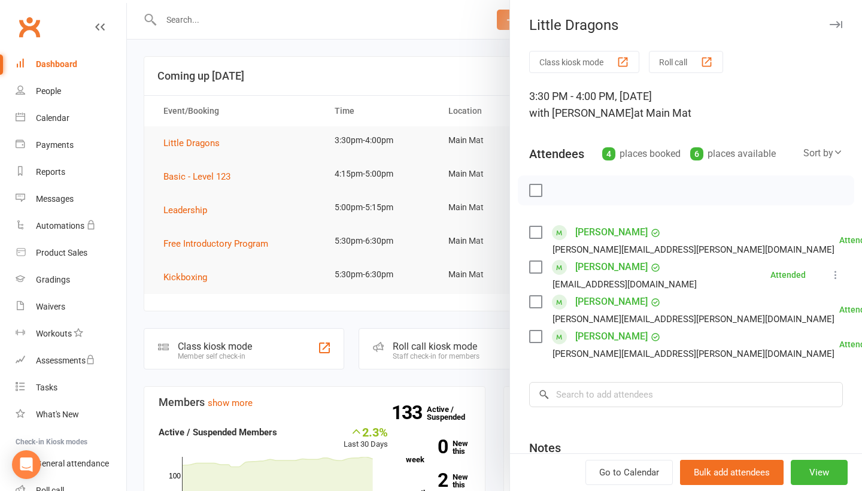
click at [380, 83] on div at bounding box center [494, 245] width 735 height 491
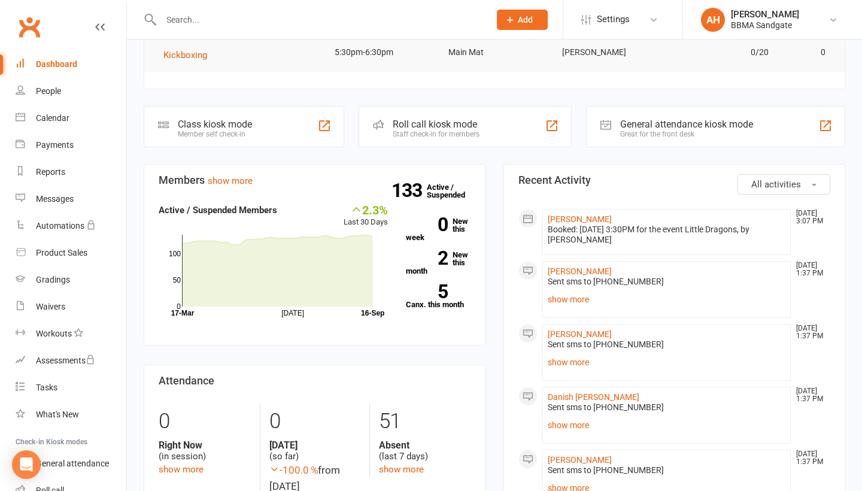
scroll to position [229, 0]
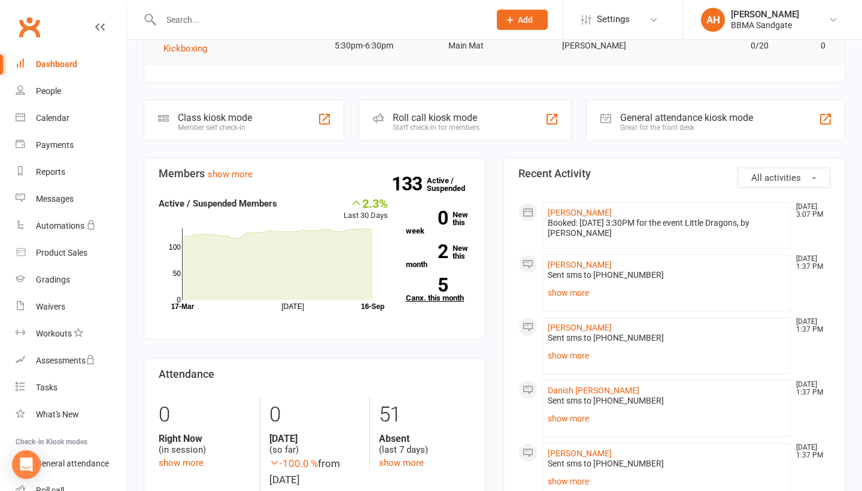
click at [440, 288] on strong "5" at bounding box center [427, 285] width 42 height 18
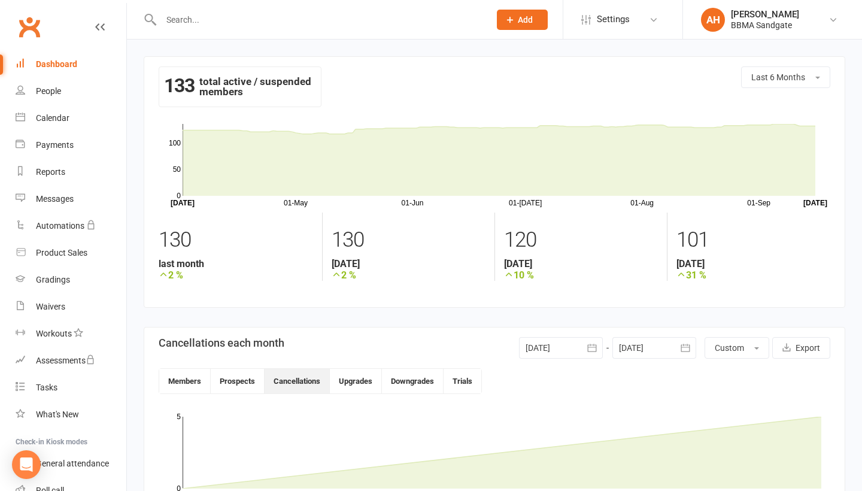
click at [70, 66] on div "Dashboard" at bounding box center [56, 64] width 41 height 10
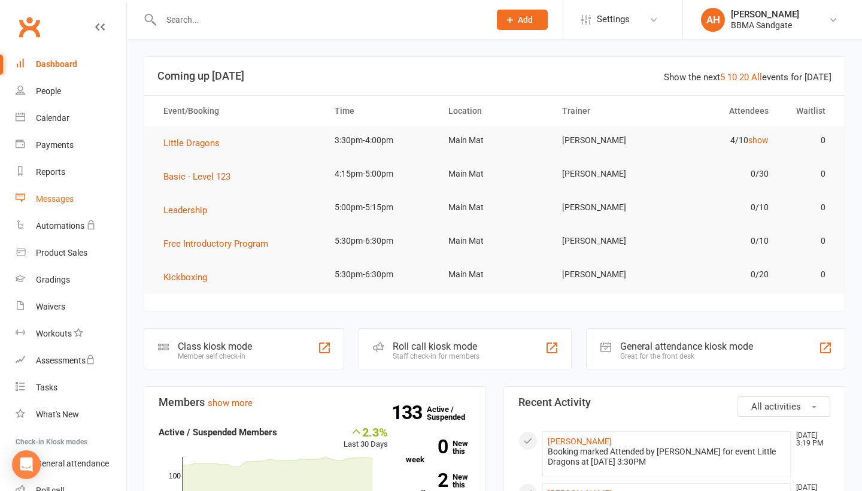
click at [78, 204] on link "Messages" at bounding box center [71, 198] width 111 height 27
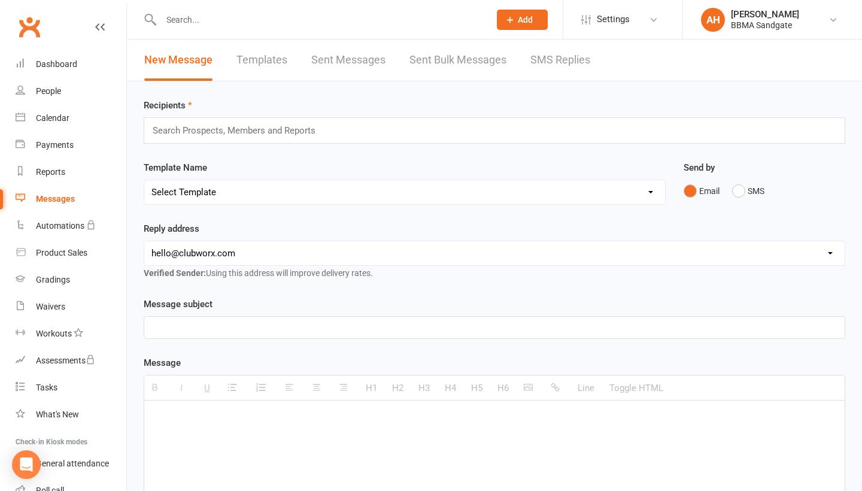
click at [565, 66] on link "SMS Replies" at bounding box center [560, 59] width 60 height 41
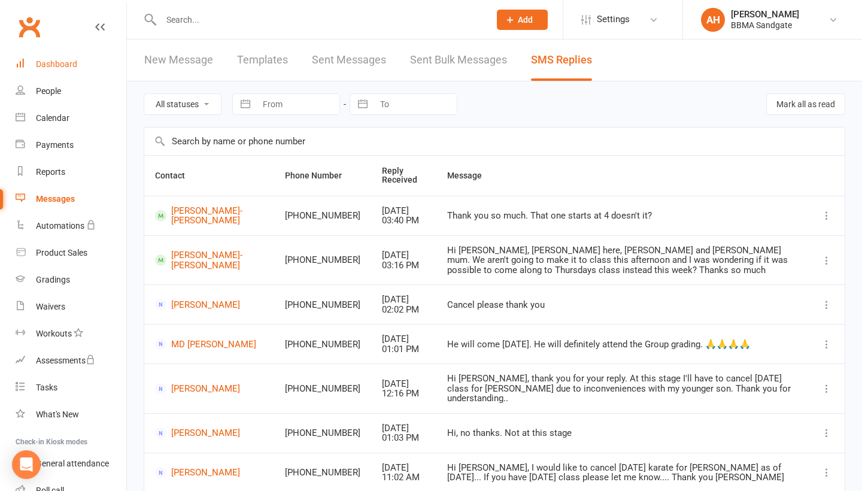
click at [111, 65] on link "Dashboard" at bounding box center [71, 64] width 111 height 27
